Goal: Task Accomplishment & Management: Manage account settings

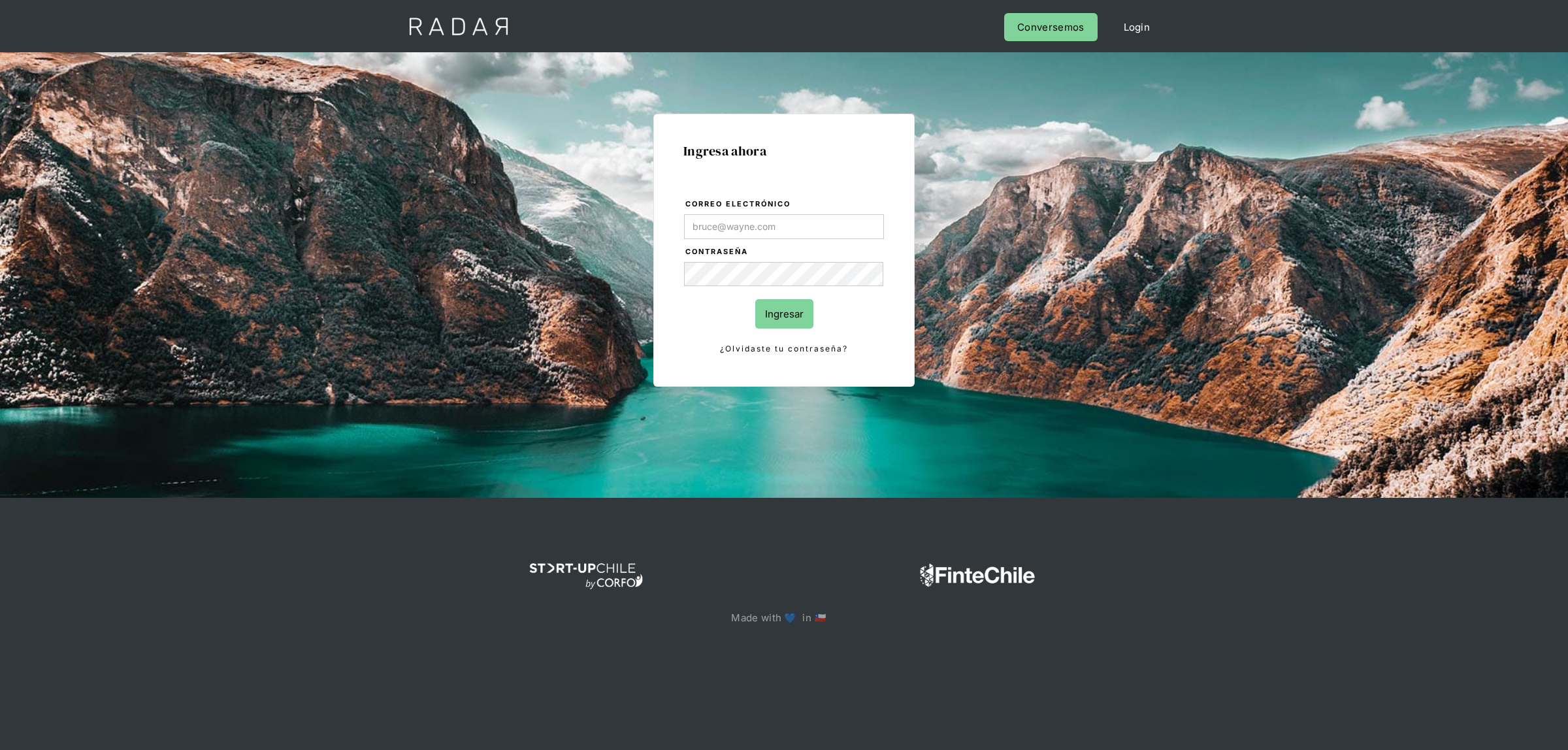
drag, startPoint x: 723, startPoint y: 189, endPoint x: 721, endPoint y: 198, distance: 9.2
click at [723, 190] on div "Ingresa ahora Correo electrónico Contraseña Ingresar ¿Olvidaste tu contraseña? …" at bounding box center [784, 249] width 261 height 273
click at [719, 224] on input "Correo electrónico" at bounding box center [784, 226] width 200 height 25
type input "[EMAIL_ADDRESS][DOMAIN_NAME]"
click at [771, 315] on input "Ingresar" at bounding box center [784, 314] width 58 height 29
